Goal: Transaction & Acquisition: Purchase product/service

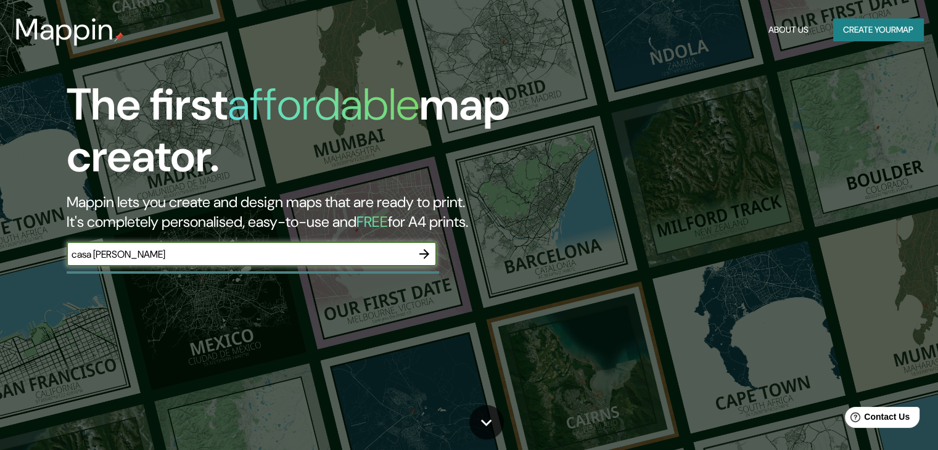
type input "casa [PERSON_NAME]"
click at [423, 252] on icon "button" at bounding box center [424, 254] width 15 height 15
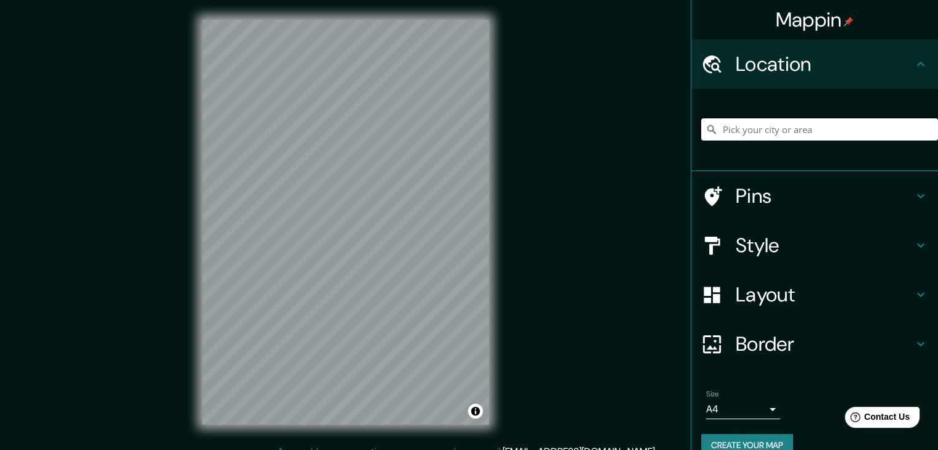
click at [764, 135] on input "Pick your city or area" at bounding box center [819, 129] width 237 height 22
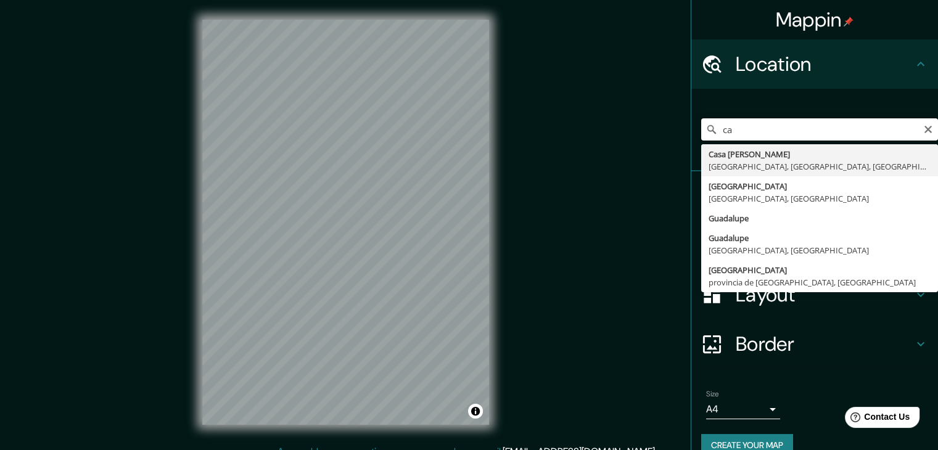
type input "c"
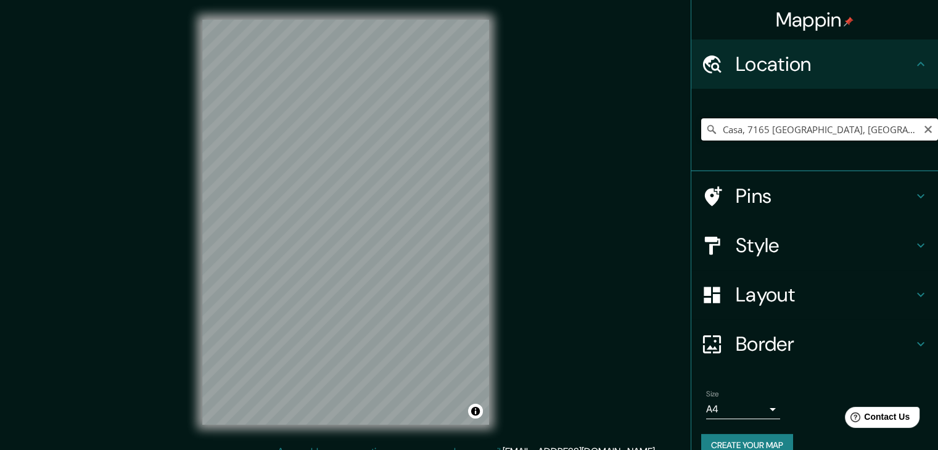
click at [768, 126] on input "Casa, 7165 Breil, Suiza" at bounding box center [819, 129] width 237 height 22
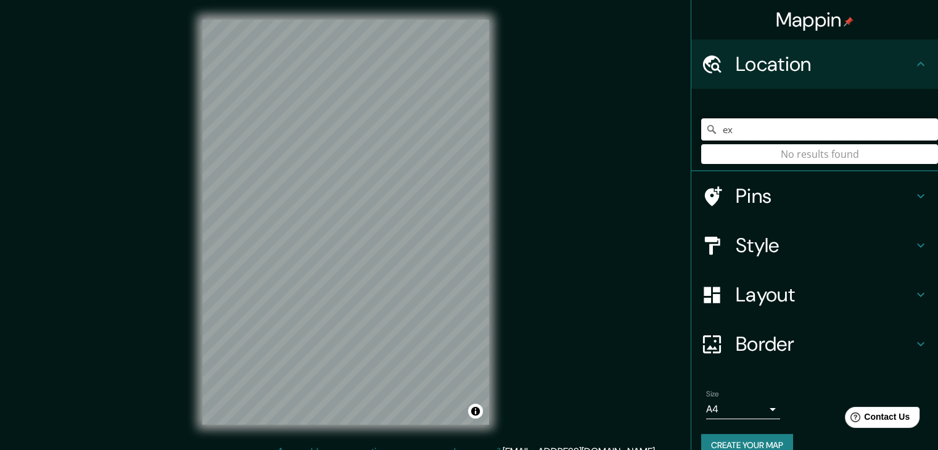
type input "e"
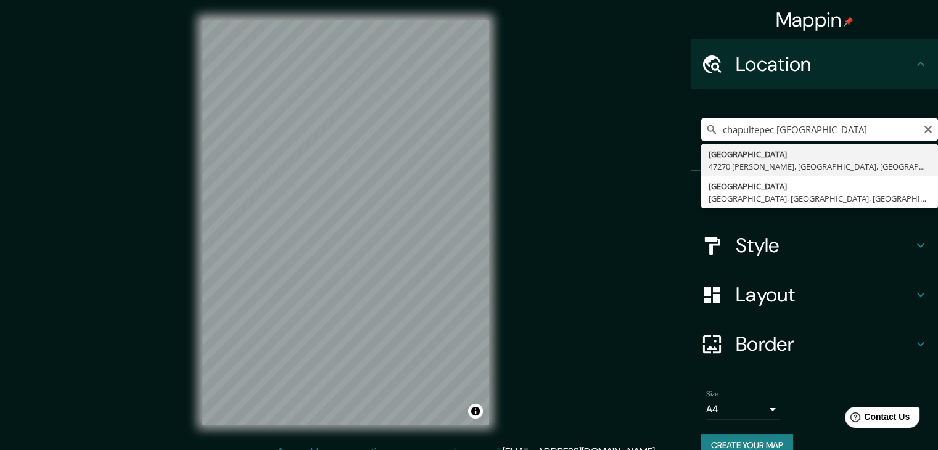
type input "chapultepec jalisco"
drag, startPoint x: 607, startPoint y: 236, endPoint x: 545, endPoint y: 223, distance: 63.0
click at [607, 236] on div "Mappin Location chapultepec jalisco Chapultepec 47270 Encarnación de Díaz, Jali…" at bounding box center [469, 232] width 938 height 464
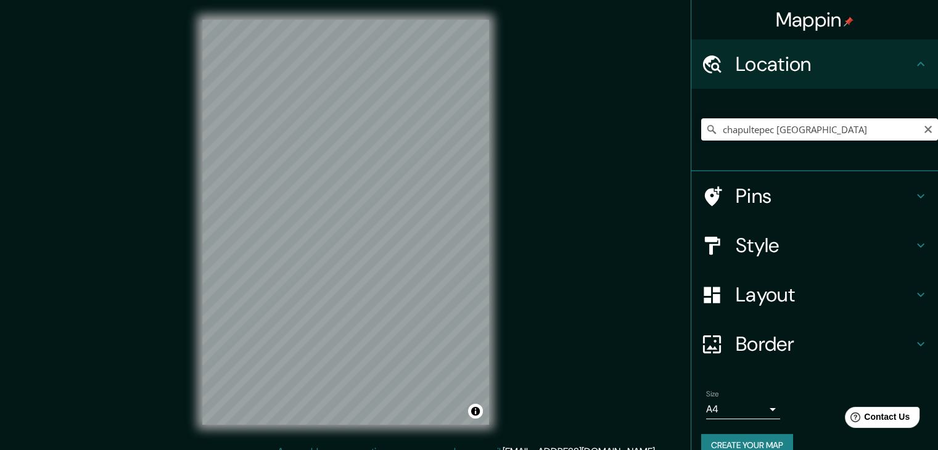
click at [801, 198] on h4 "Pins" at bounding box center [825, 196] width 178 height 25
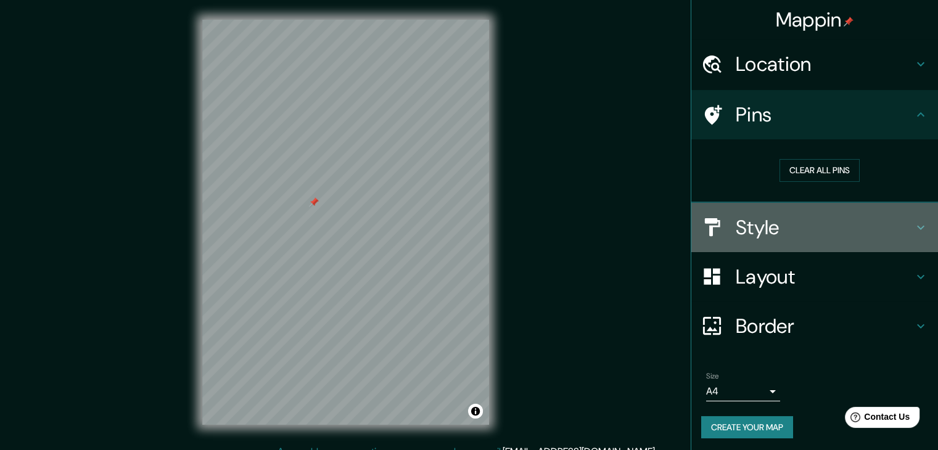
click at [781, 228] on h4 "Style" at bounding box center [825, 227] width 178 height 25
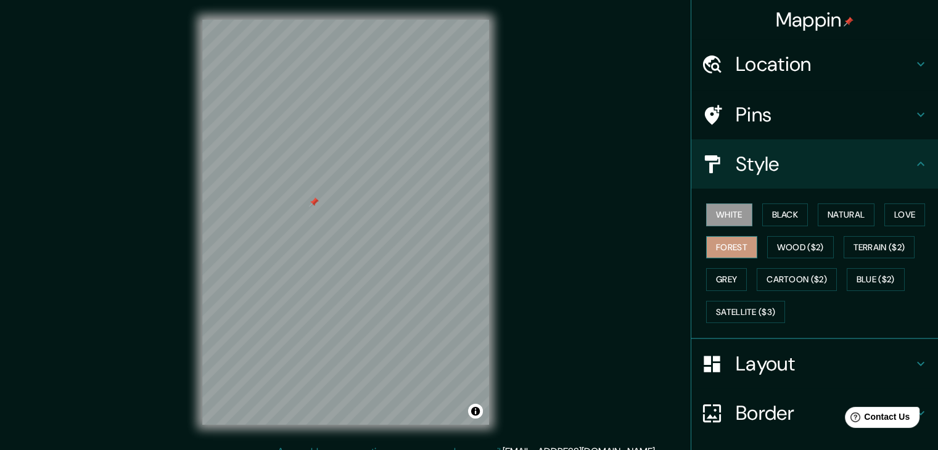
click at [712, 243] on button "Forest" at bounding box center [731, 247] width 51 height 23
click at [906, 213] on button "Love" at bounding box center [904, 214] width 41 height 23
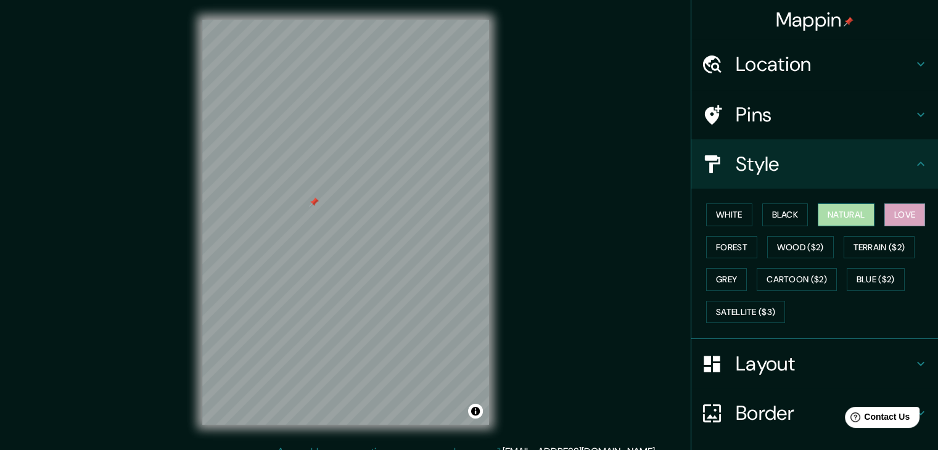
click at [818, 217] on button "Natural" at bounding box center [846, 214] width 57 height 23
click at [737, 218] on button "White" at bounding box center [729, 214] width 46 height 23
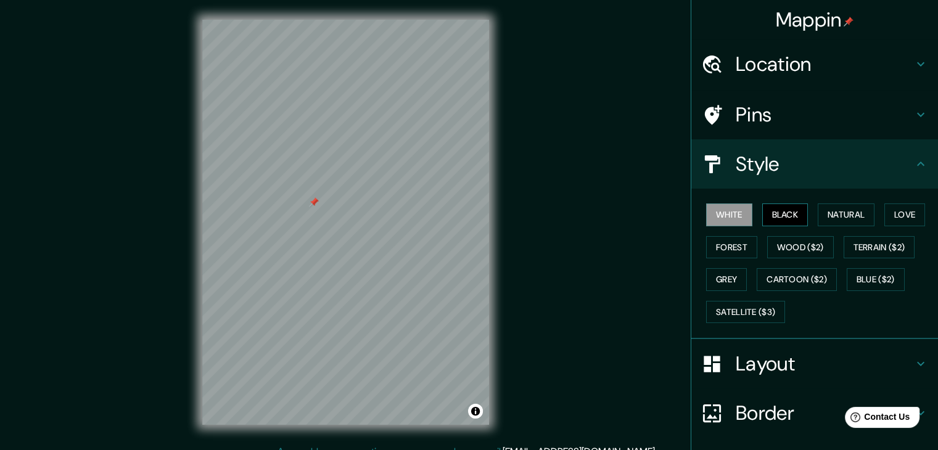
click at [799, 216] on button "Black" at bounding box center [785, 214] width 46 height 23
click at [730, 279] on button "Grey" at bounding box center [726, 279] width 41 height 23
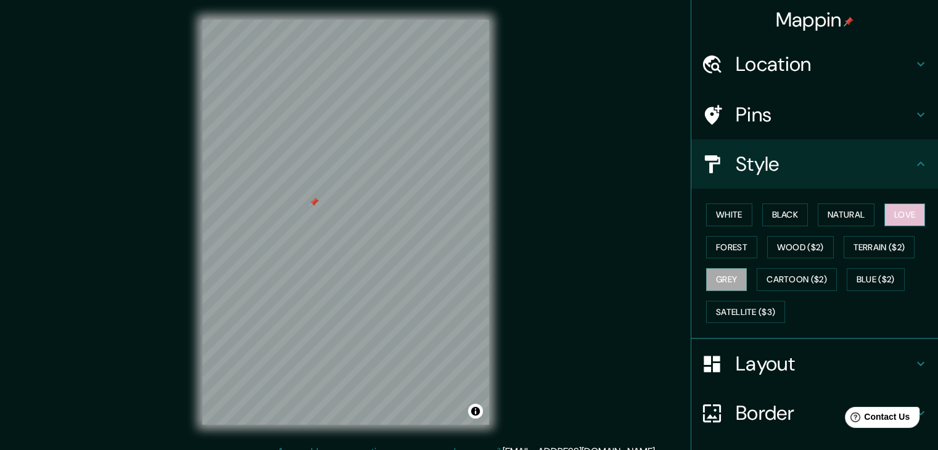
click at [905, 213] on button "Love" at bounding box center [904, 214] width 41 height 23
click at [844, 219] on button "Natural" at bounding box center [846, 214] width 57 height 23
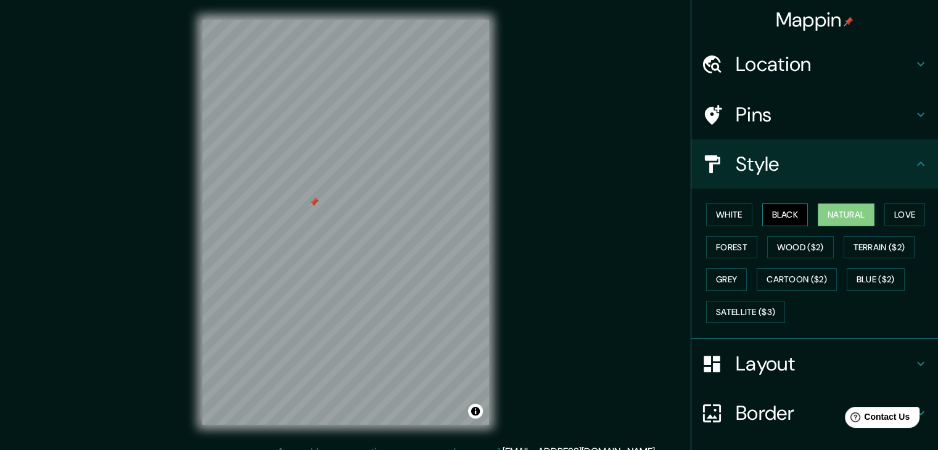
click at [789, 216] on button "Black" at bounding box center [785, 214] width 46 height 23
click at [721, 221] on button "White" at bounding box center [729, 214] width 46 height 23
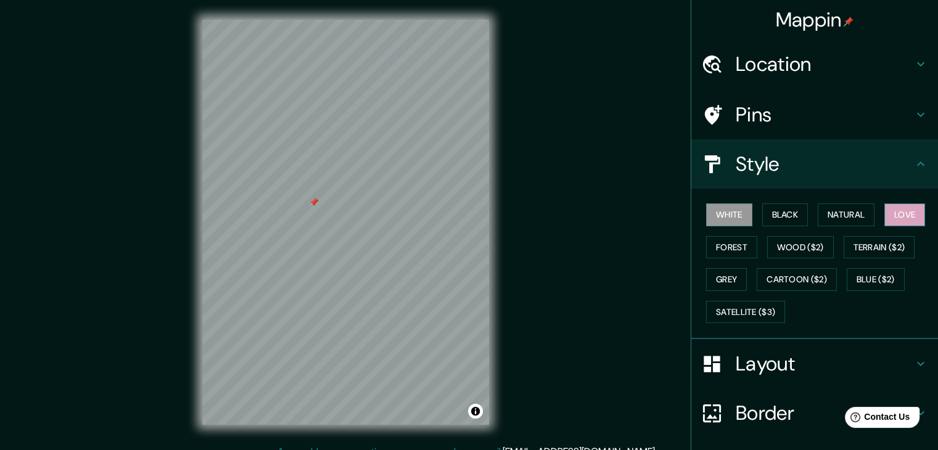
click at [895, 213] on button "Love" at bounding box center [904, 214] width 41 height 23
click at [726, 251] on button "Forest" at bounding box center [731, 247] width 51 height 23
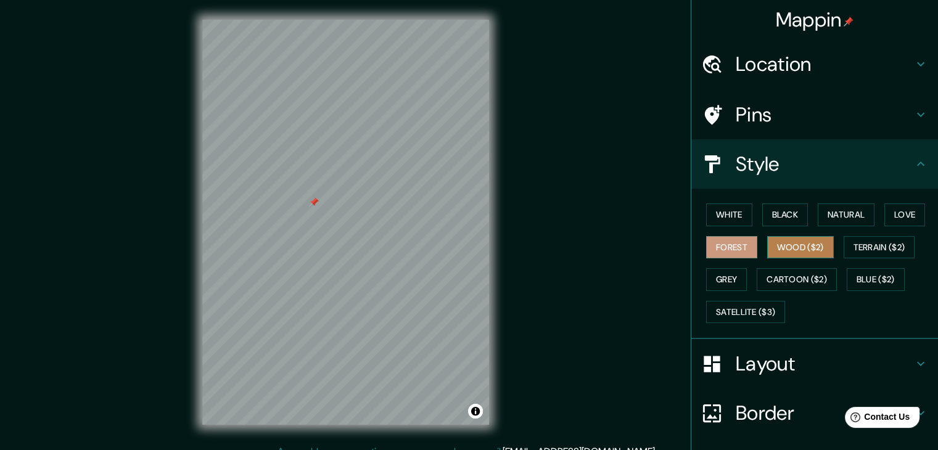
click at [773, 244] on button "Wood ($2)" at bounding box center [800, 247] width 67 height 23
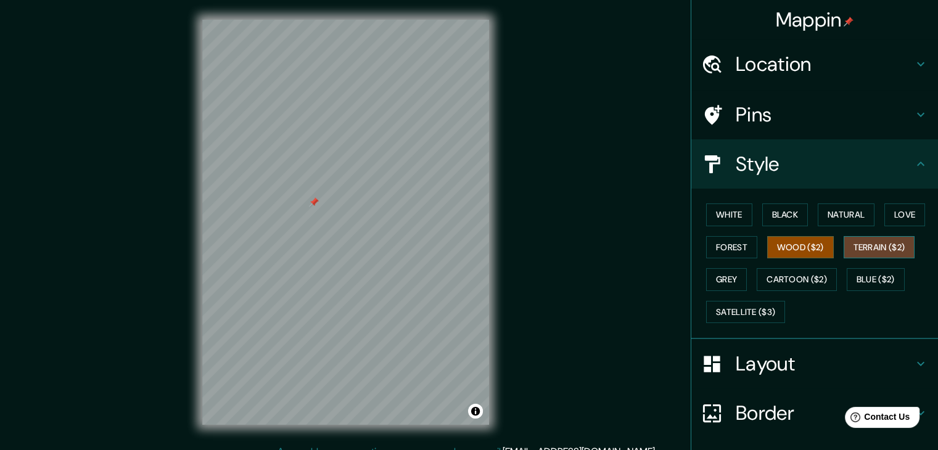
click at [861, 239] on button "Terrain ($2)" at bounding box center [880, 247] width 72 height 23
click at [860, 276] on button "Blue ($2)" at bounding box center [876, 279] width 58 height 23
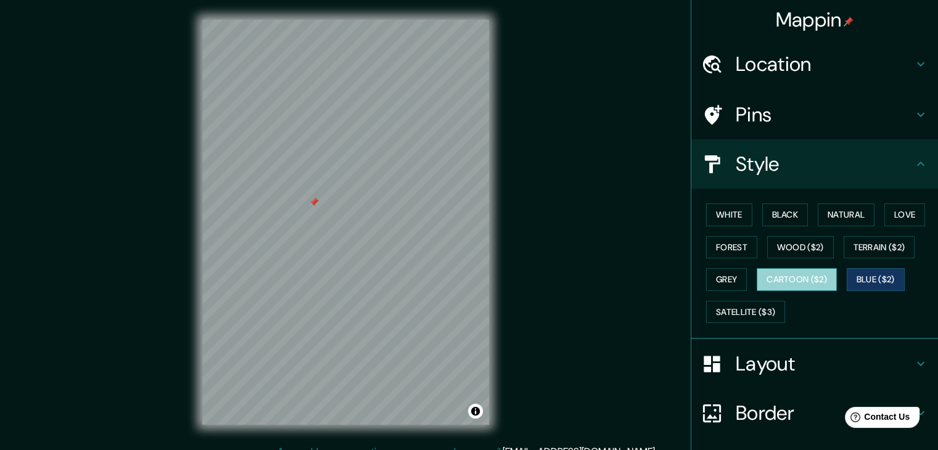
click at [811, 279] on button "Cartoon ($2)" at bounding box center [797, 279] width 80 height 23
click at [723, 282] on button "Grey" at bounding box center [726, 279] width 41 height 23
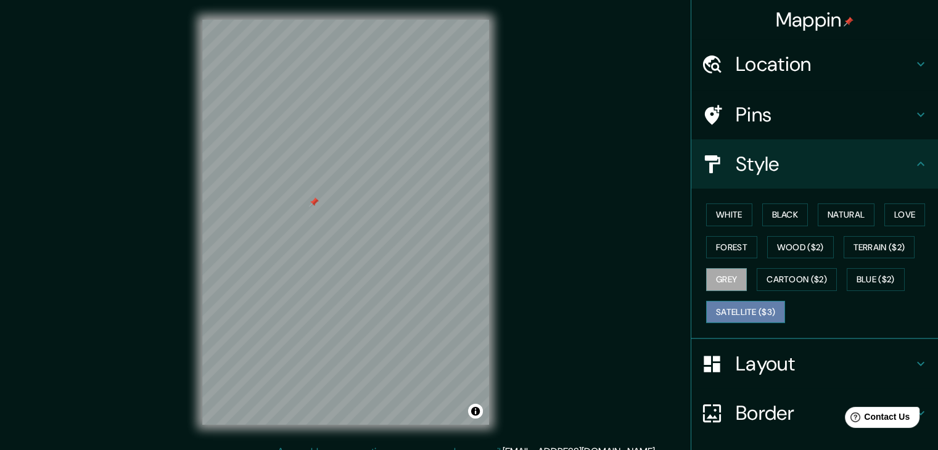
click at [734, 306] on button "Satellite ($3)" at bounding box center [745, 312] width 79 height 23
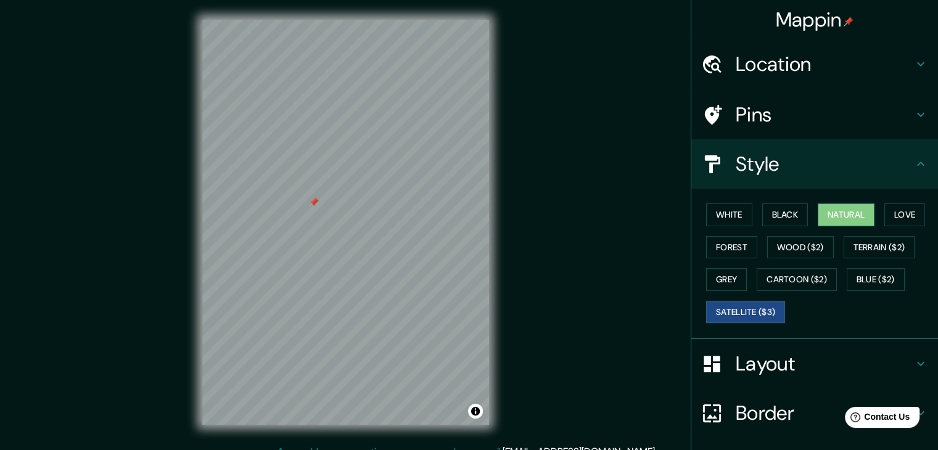
click at [844, 213] on button "Natural" at bounding box center [846, 214] width 57 height 23
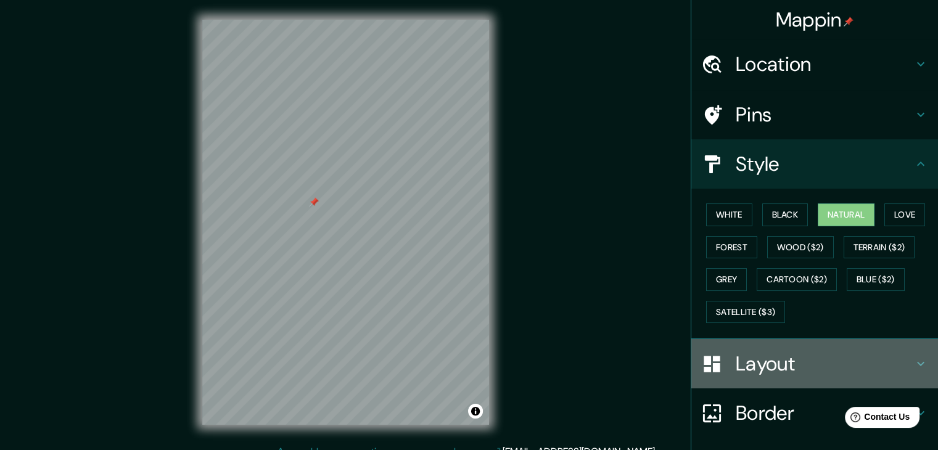
click at [781, 366] on h4 "Layout" at bounding box center [825, 363] width 178 height 25
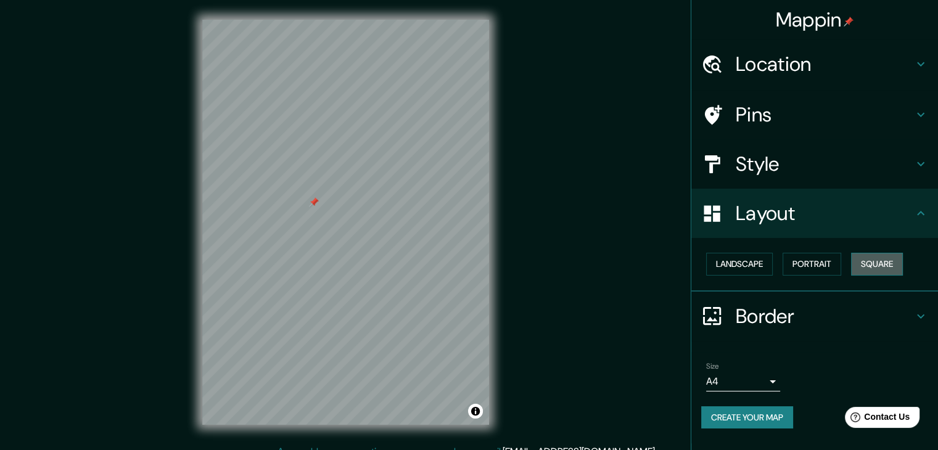
click at [874, 258] on button "Square" at bounding box center [877, 264] width 52 height 23
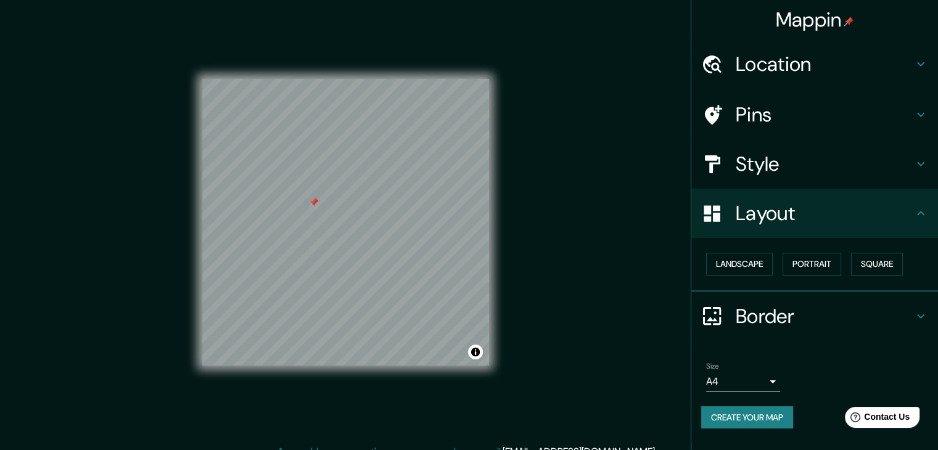
click at [795, 115] on h4 "Pins" at bounding box center [825, 114] width 178 height 25
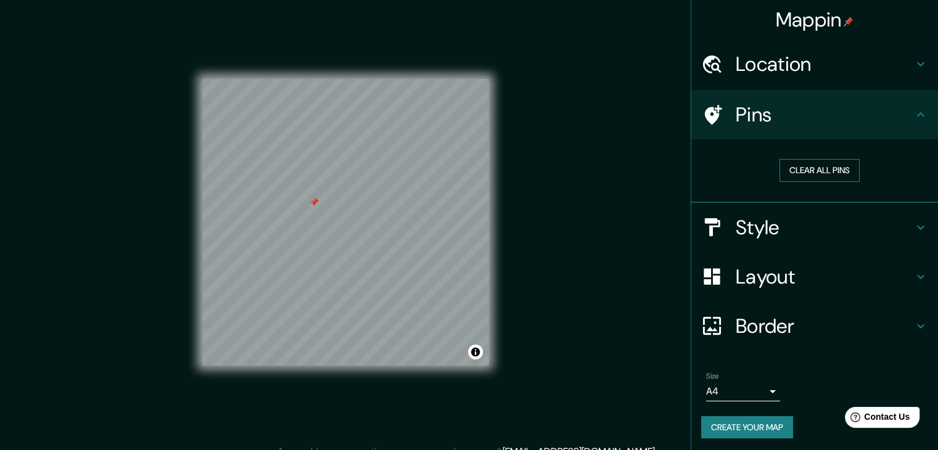
click at [794, 170] on button "Clear all pins" at bounding box center [819, 170] width 80 height 23
click at [764, 423] on button "Create your map" at bounding box center [747, 427] width 92 height 23
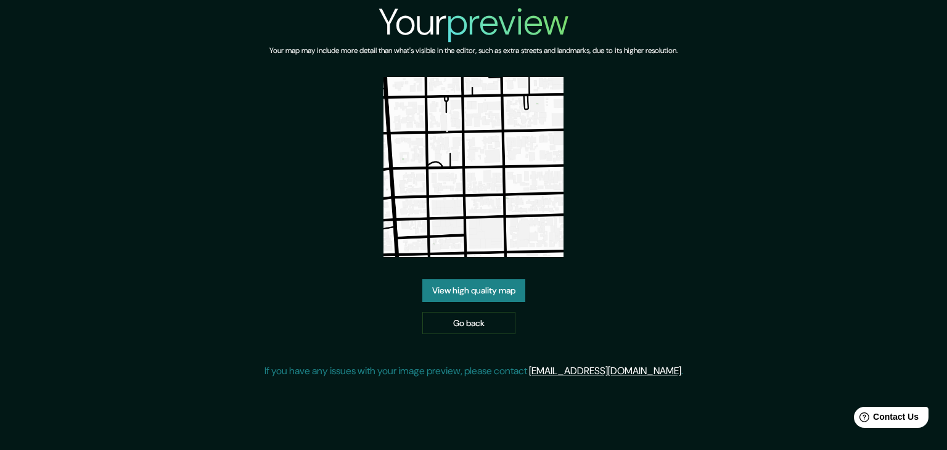
click at [515, 290] on link "View high quality map" at bounding box center [473, 290] width 103 height 23
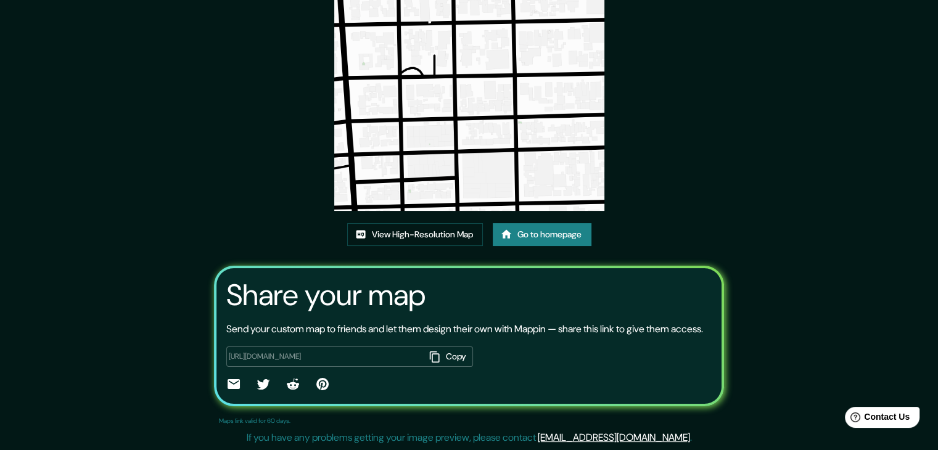
scroll to position [128, 0]
